Goal: Book appointment/travel/reservation

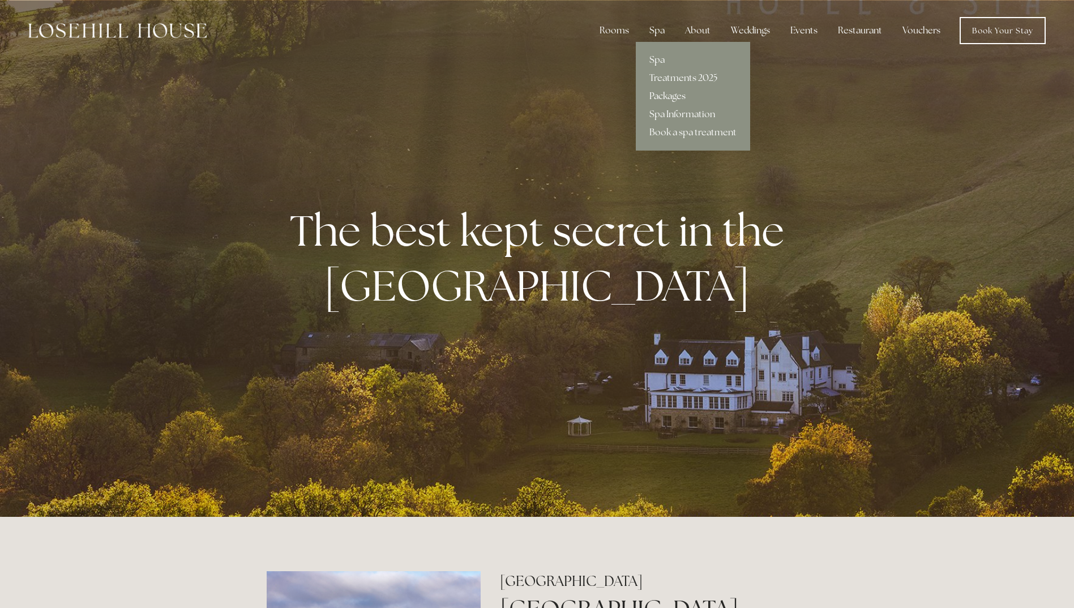
click at [668, 94] on link "Packages" at bounding box center [693, 96] width 114 height 18
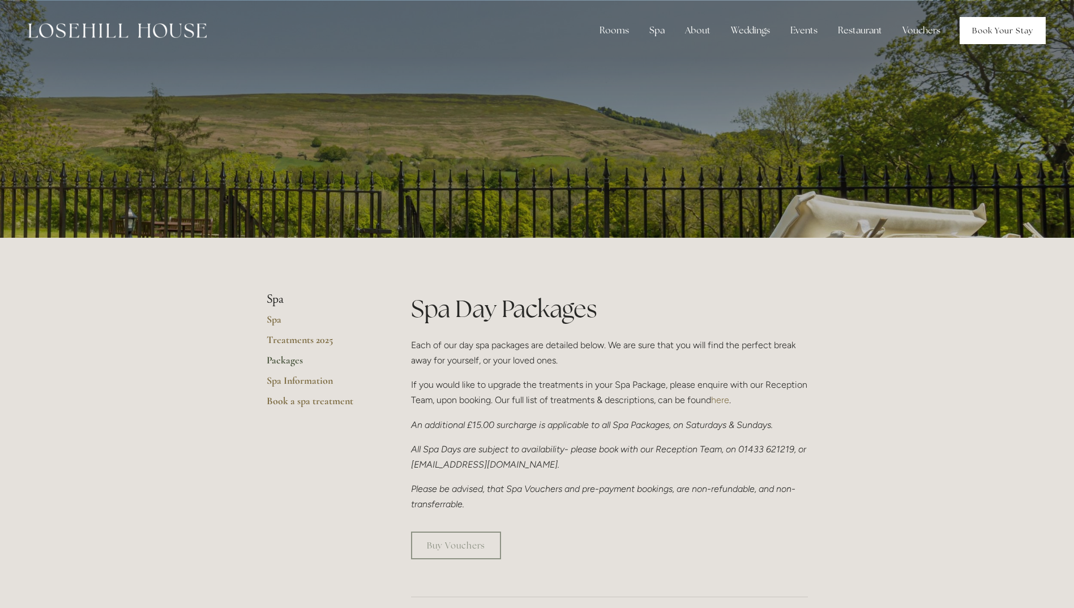
click at [1022, 30] on link "Book Your Stay" at bounding box center [1003, 30] width 86 height 27
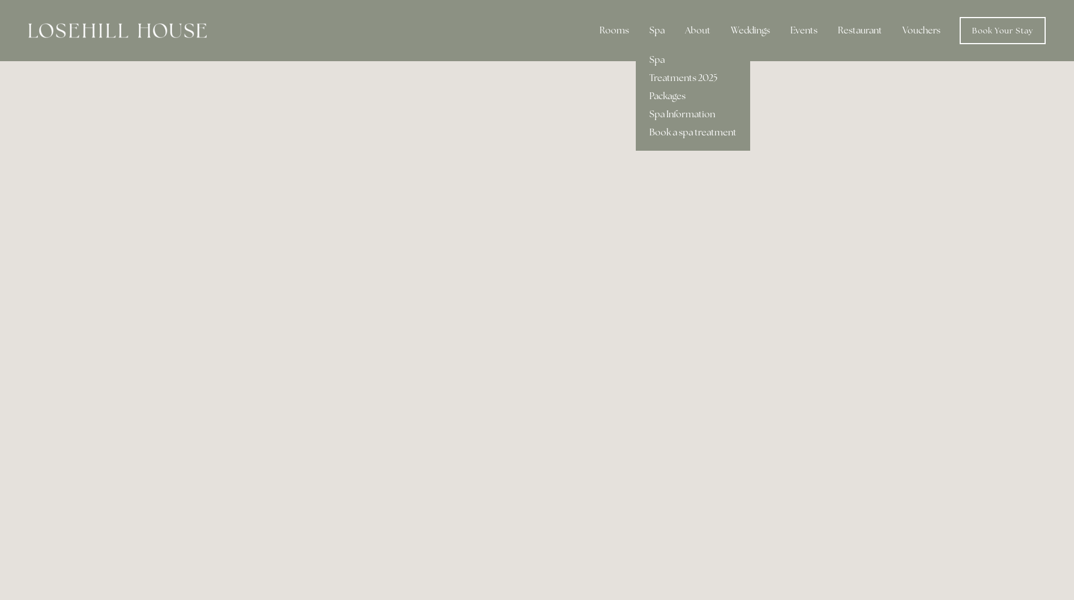
click at [665, 127] on link "Book a spa treatment" at bounding box center [693, 132] width 114 height 18
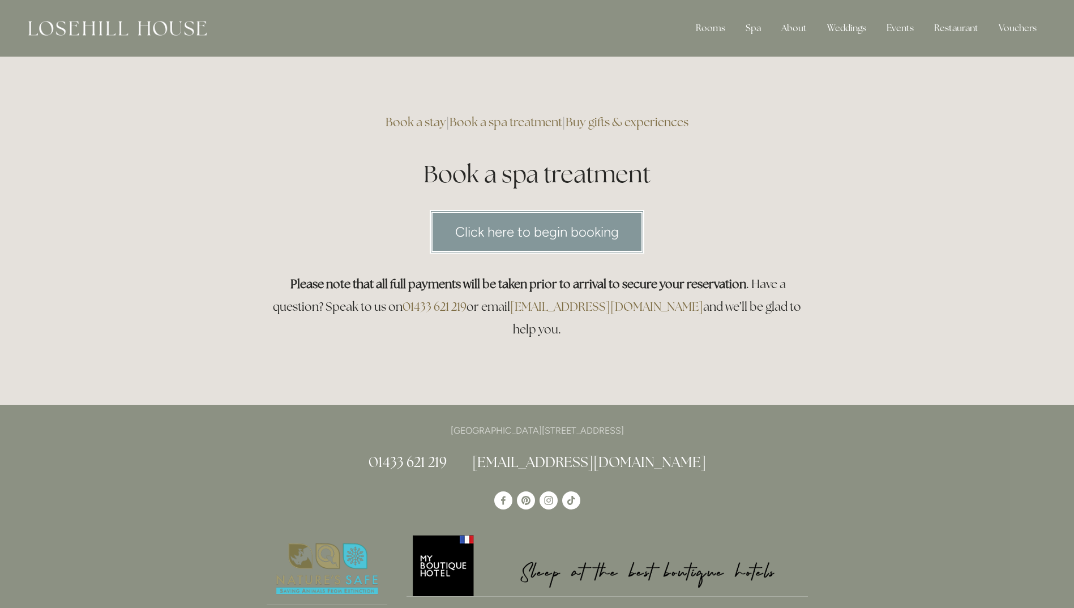
click at [556, 233] on link "Click here to begin booking" at bounding box center [537, 232] width 215 height 44
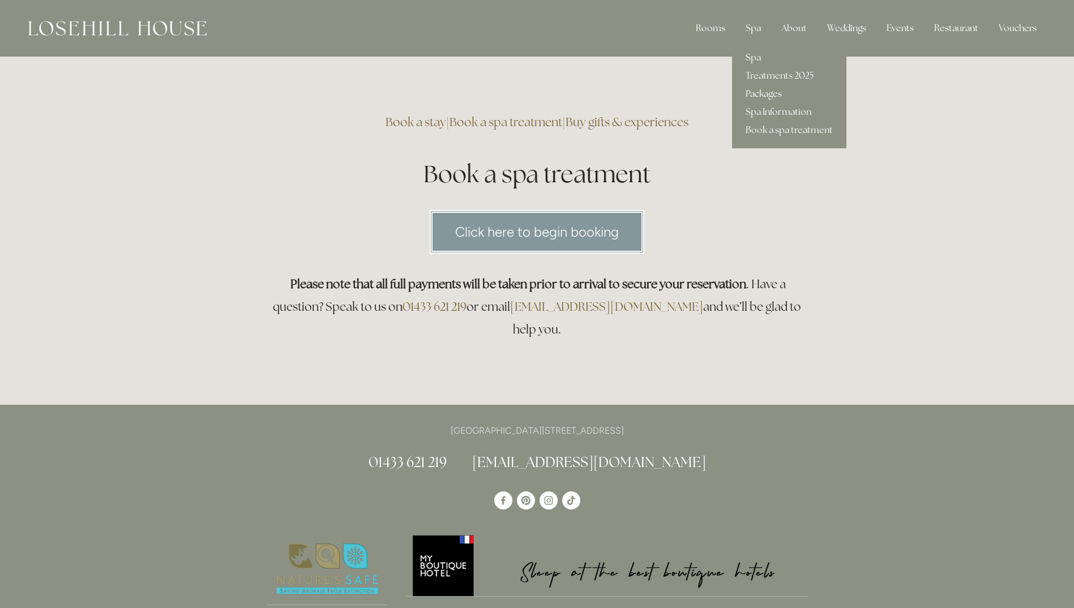
click at [773, 94] on link "Packages" at bounding box center [789, 94] width 114 height 18
